Goal: Task Accomplishment & Management: Manage account settings

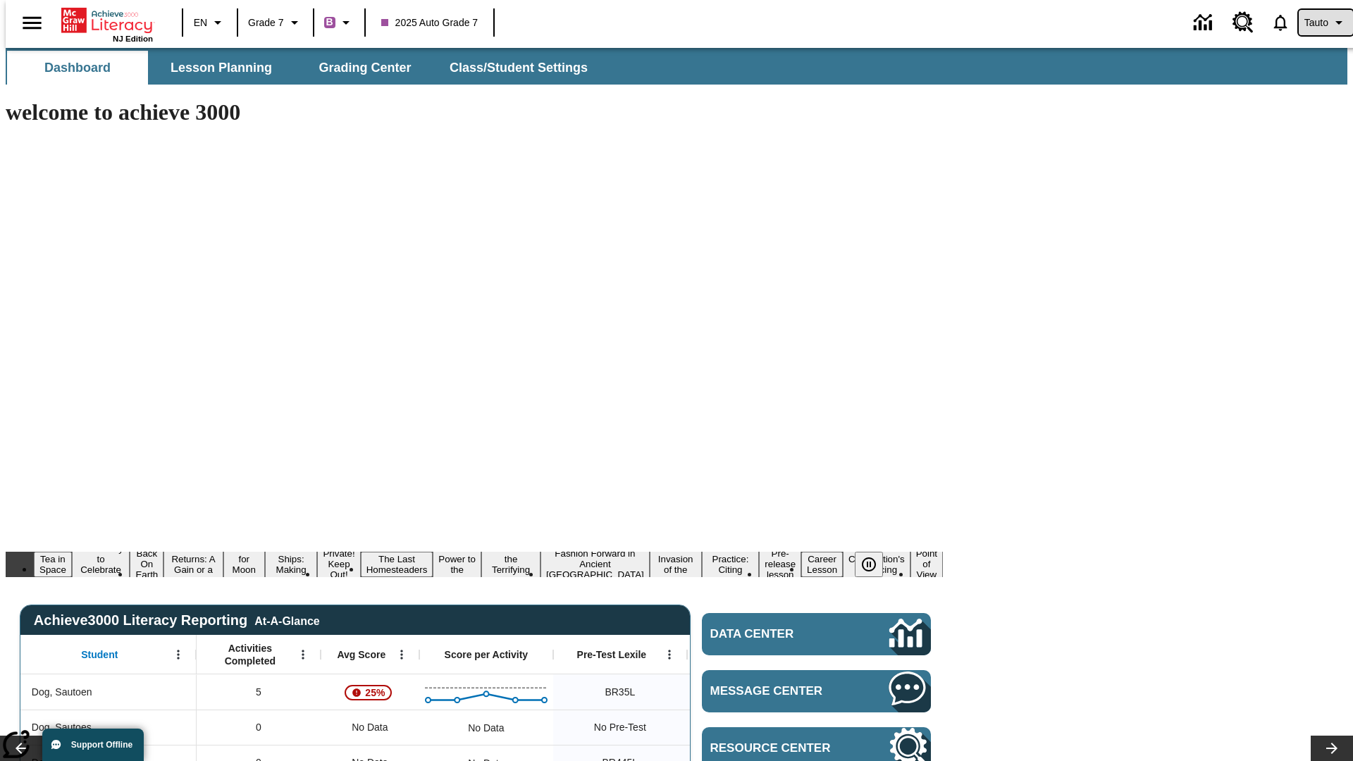
click at [1319, 23] on span "Tauto" at bounding box center [1317, 23] width 24 height 15
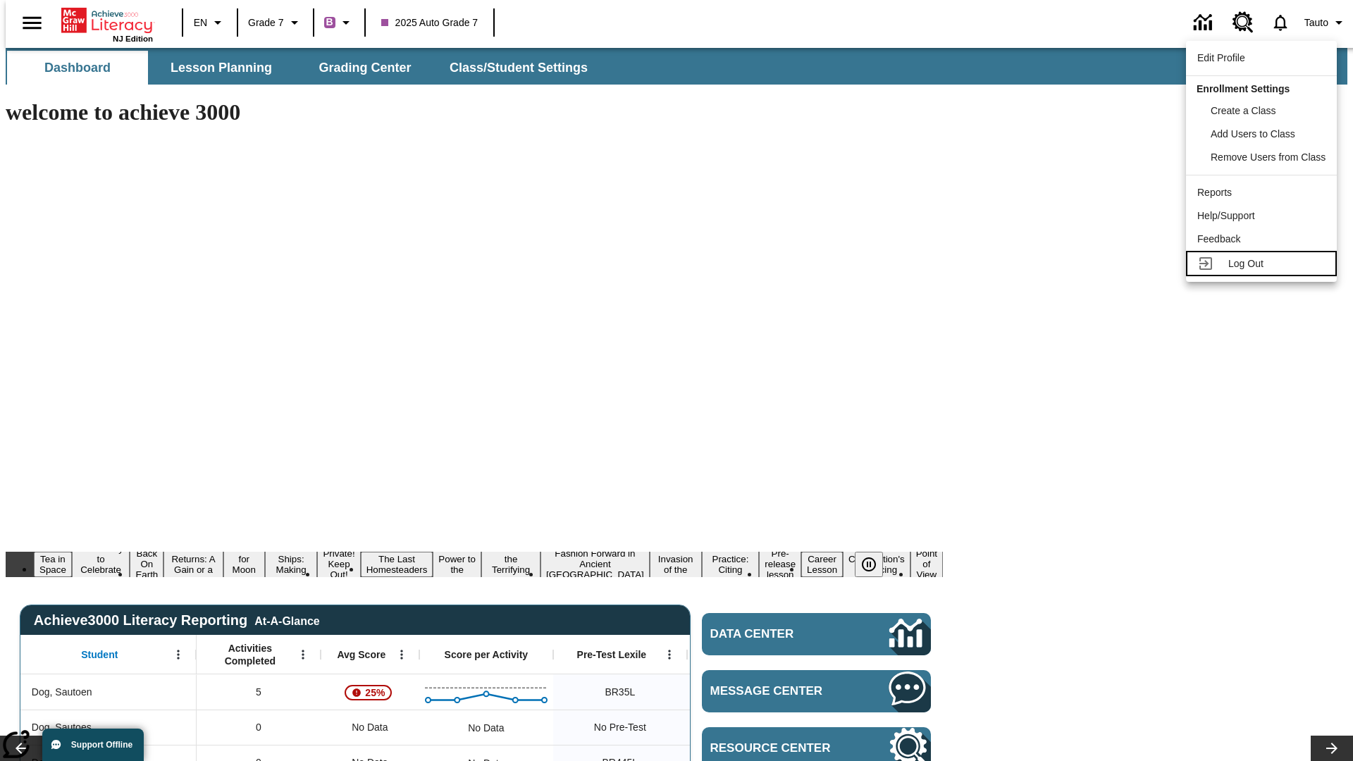
click at [1264, 264] on span "Log Out" at bounding box center [1246, 263] width 35 height 11
